Goal: Check status: Check status

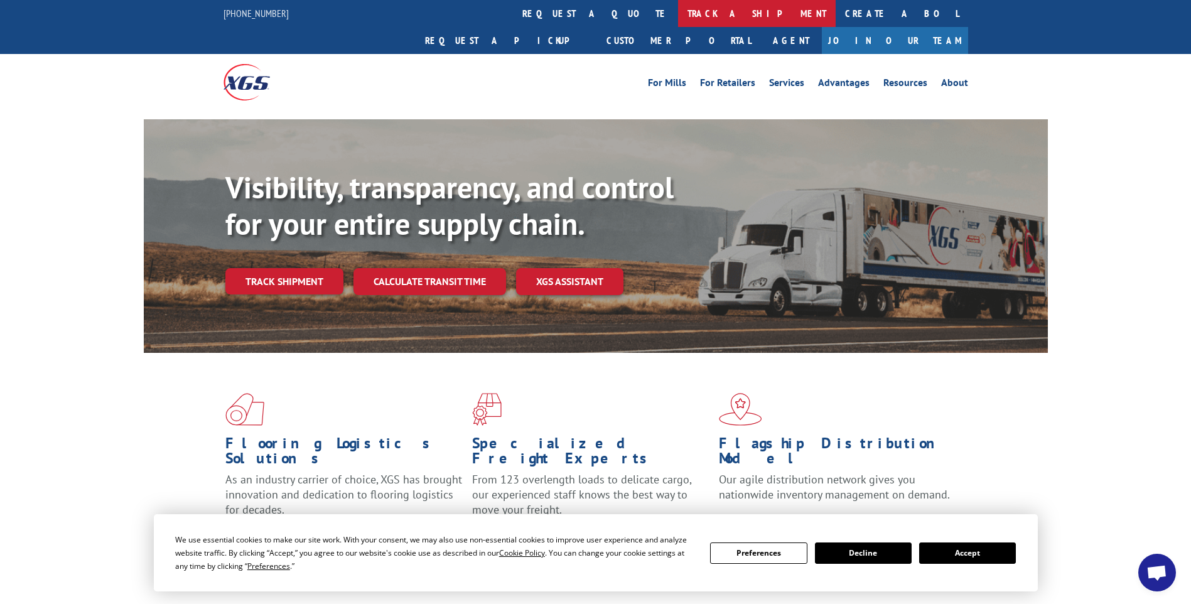
click at [678, 15] on link "track a shipment" at bounding box center [757, 13] width 158 height 27
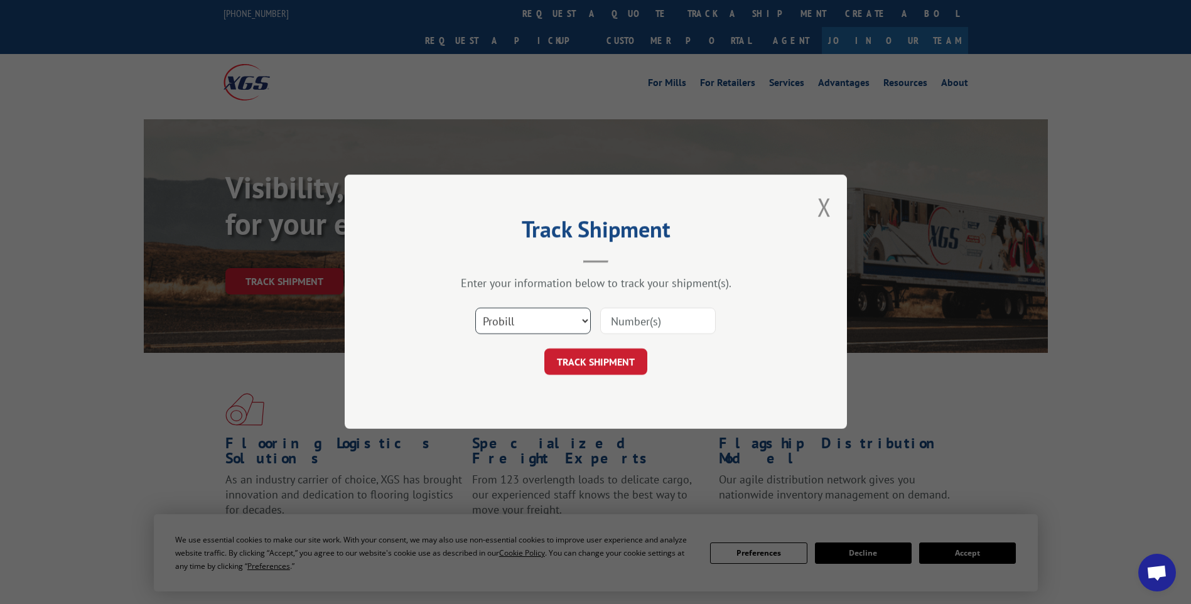
click at [584, 318] on select "Select category... Probill BOL PO" at bounding box center [533, 321] width 116 height 26
select select "po"
click at [475, 308] on select "Select category... Probill BOL PO" at bounding box center [533, 321] width 116 height 26
click at [627, 318] on input at bounding box center [658, 321] width 116 height 26
type input "RMA#303517"
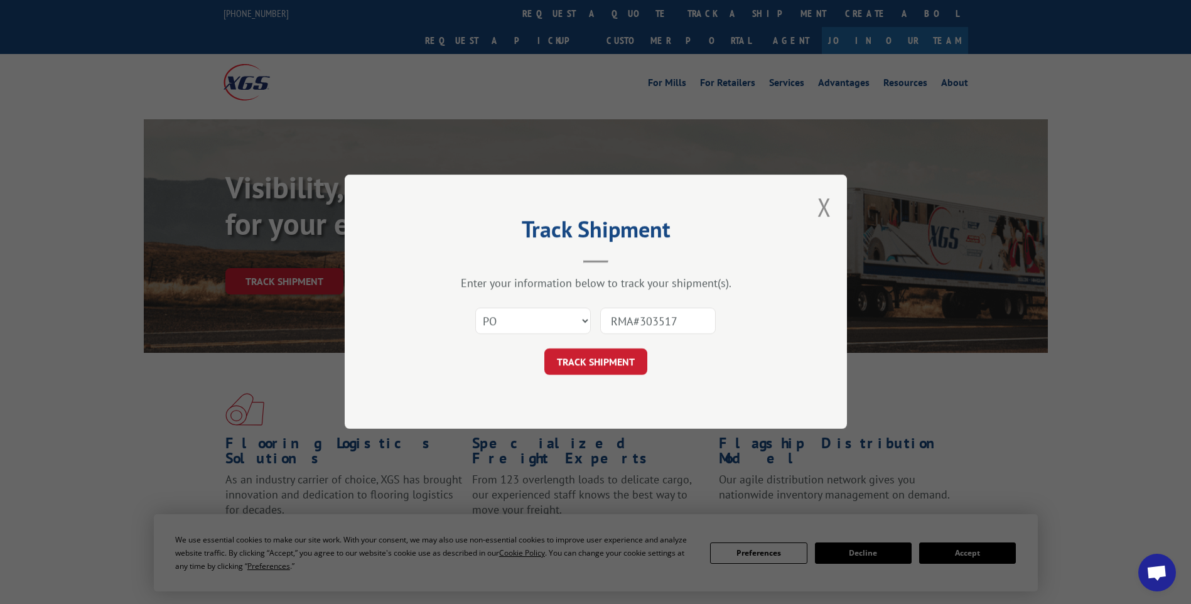
click at [600, 348] on form "Select category... Probill BOL PO RMA#303517 TRACK SHIPMENT" at bounding box center [596, 338] width 377 height 75
click at [603, 354] on button "TRACK SHIPMENT" at bounding box center [595, 362] width 103 height 26
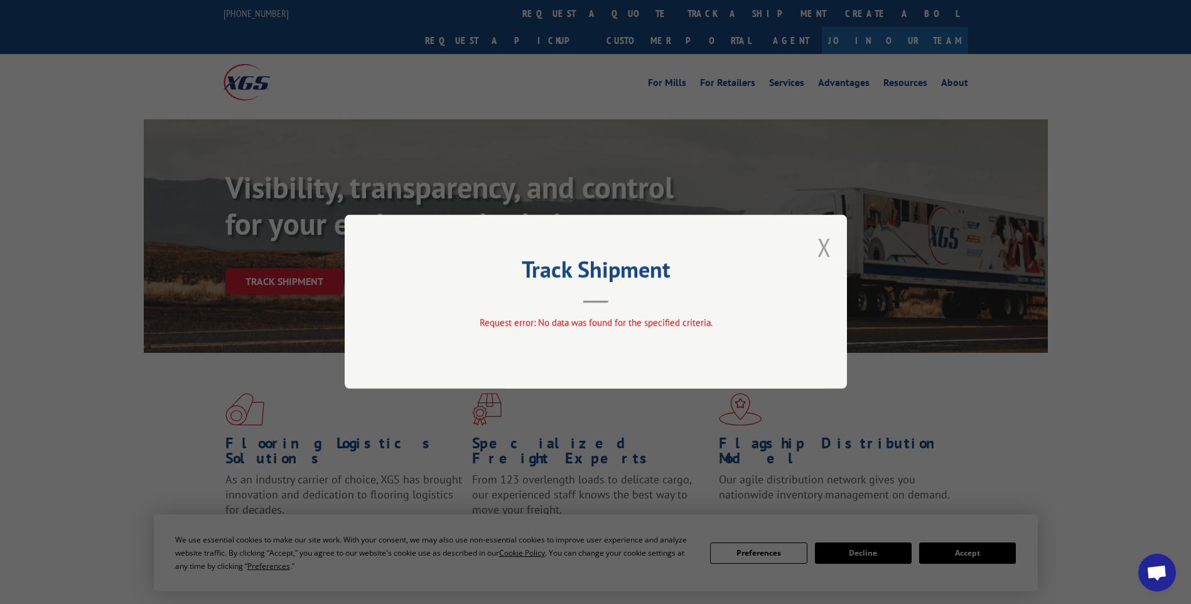
click at [818, 251] on button "Close modal" at bounding box center [825, 246] width 14 height 33
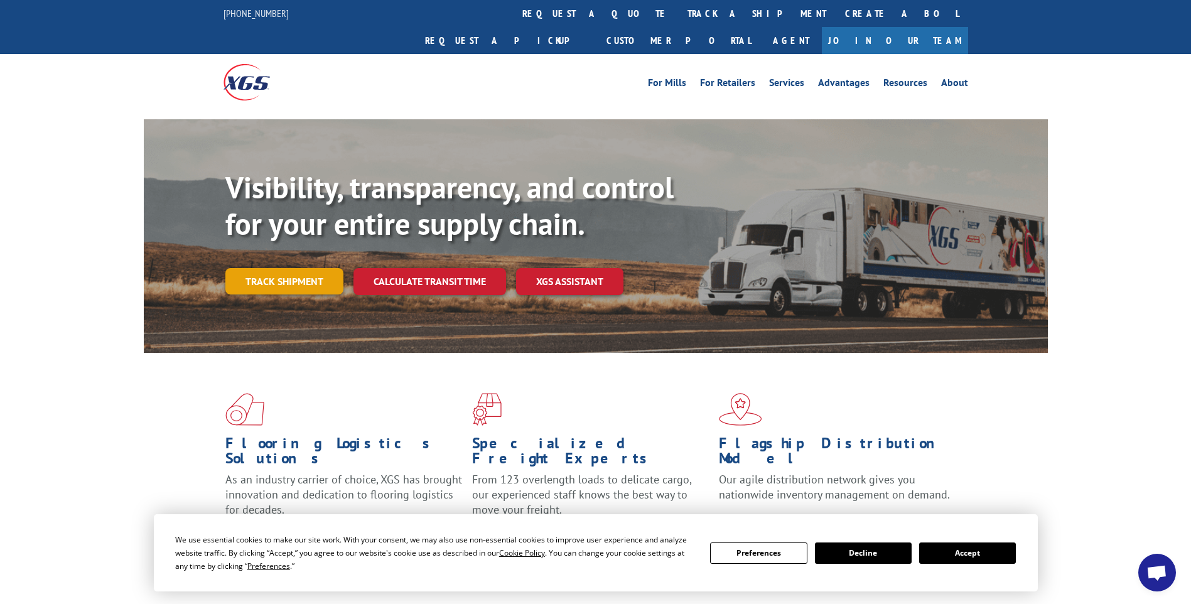
click at [276, 268] on link "Track shipment" at bounding box center [284, 281] width 118 height 26
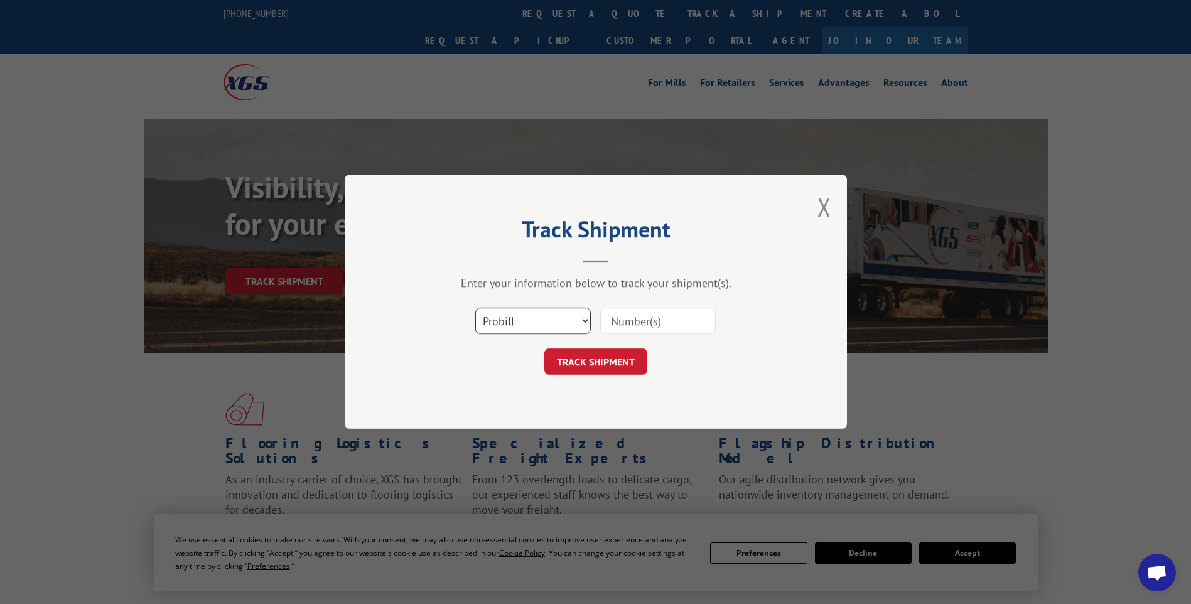
click at [576, 320] on select "Select category... Probill BOL PO" at bounding box center [533, 321] width 116 height 26
